Goal: Transaction & Acquisition: Purchase product/service

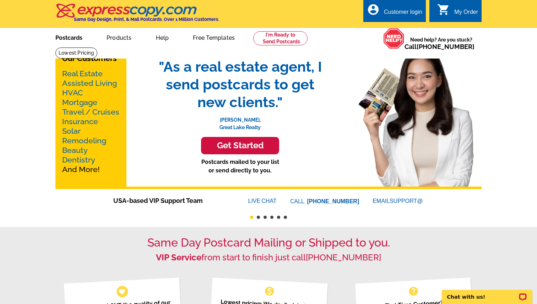
click at [77, 37] on link "Postcards" at bounding box center [69, 37] width 50 height 17
click at [68, 36] on link "Postcards" at bounding box center [69, 37] width 50 height 17
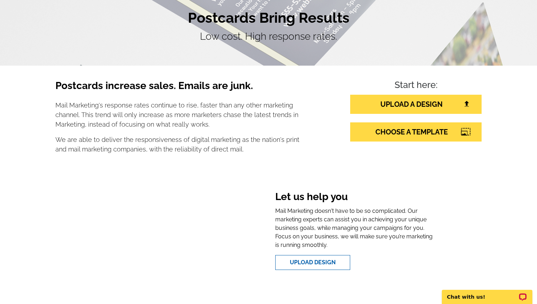
scroll to position [63, 0]
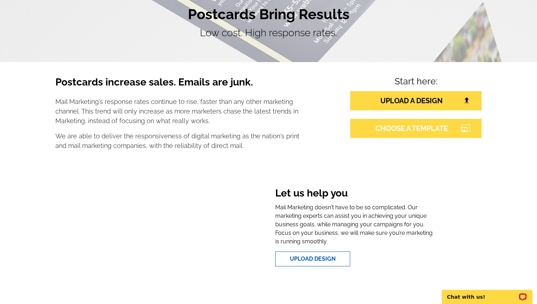
click at [441, 132] on link "CHOOSE A TEMPLATE" at bounding box center [415, 128] width 131 height 19
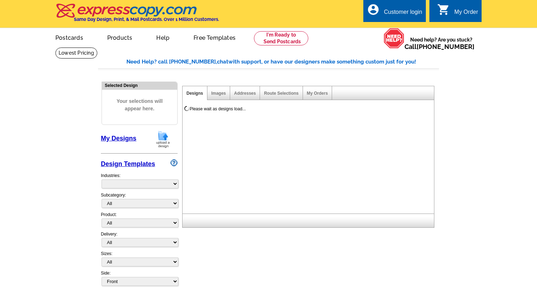
select select "785"
